Goal: Use online tool/utility: Utilize a website feature to perform a specific function

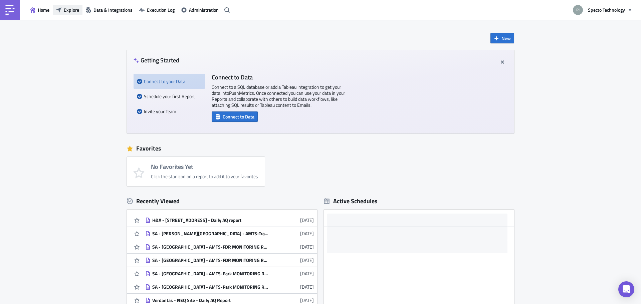
click at [63, 8] on button "Explore" at bounding box center [68, 10] width 30 height 10
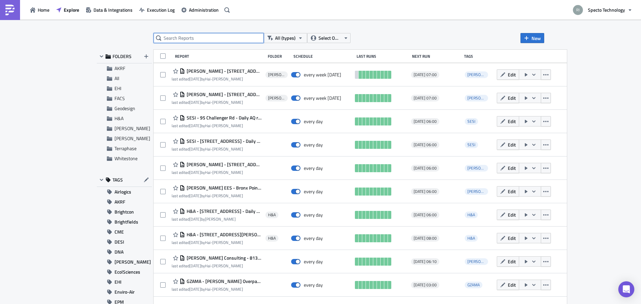
click at [187, 36] on input "text" at bounding box center [209, 38] width 110 height 10
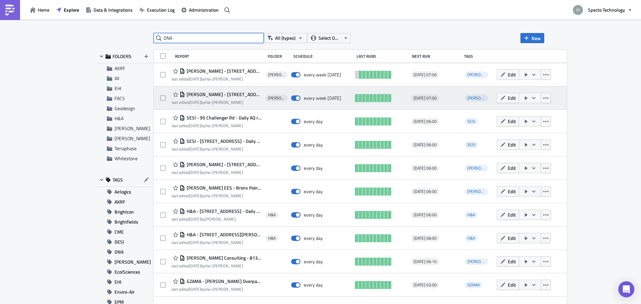
type input "DNA"
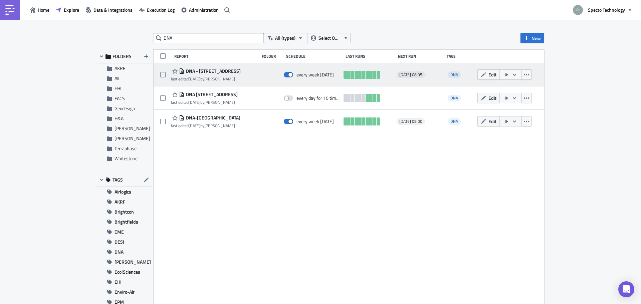
click at [514, 75] on icon "button" at bounding box center [514, 74] width 5 height 5
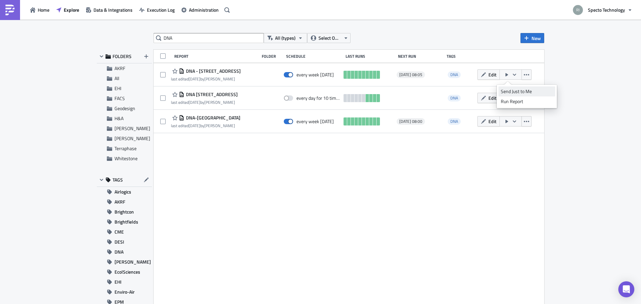
click at [512, 92] on div "Send Just to Me" at bounding box center [527, 91] width 52 height 7
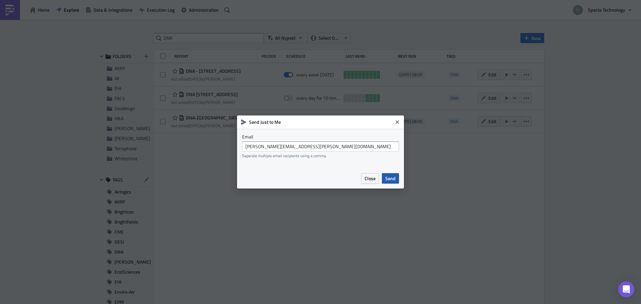
click at [387, 176] on span "Send" at bounding box center [390, 178] width 10 height 7
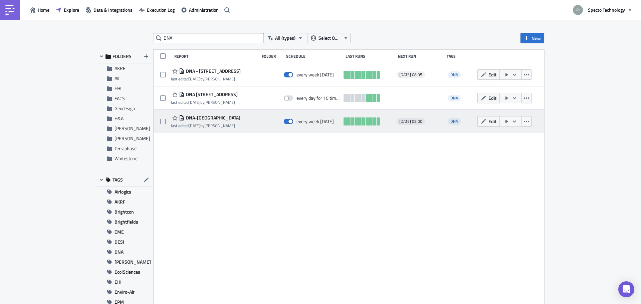
drag, startPoint x: 505, startPoint y: 124, endPoint x: 502, endPoint y: 126, distance: 4.0
click at [506, 124] on icon "button" at bounding box center [506, 121] width 5 height 5
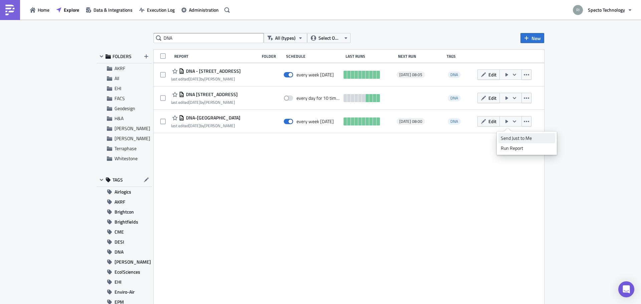
click at [502, 139] on div "Send Just to Me" at bounding box center [527, 138] width 52 height 7
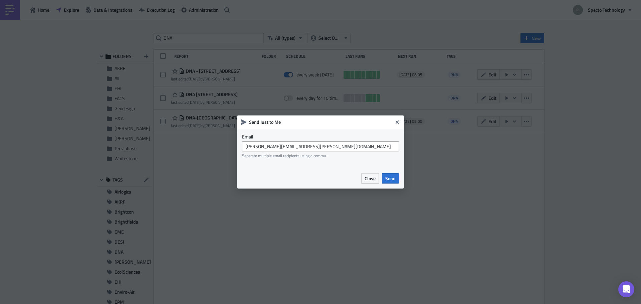
click at [388, 180] on span "Send" at bounding box center [390, 178] width 10 height 7
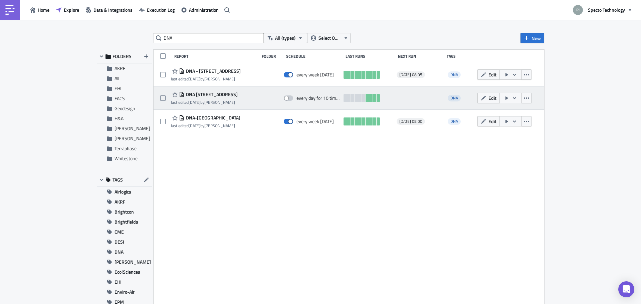
drag, startPoint x: 416, startPoint y: 220, endPoint x: 288, endPoint y: 100, distance: 175.0
click at [415, 219] on div "Report Folder Schedule Last Runs Next Run Tags DNA - 10 Columbus Circle last ed…" at bounding box center [349, 178] width 391 height 257
